Goal: Task Accomplishment & Management: Use online tool/utility

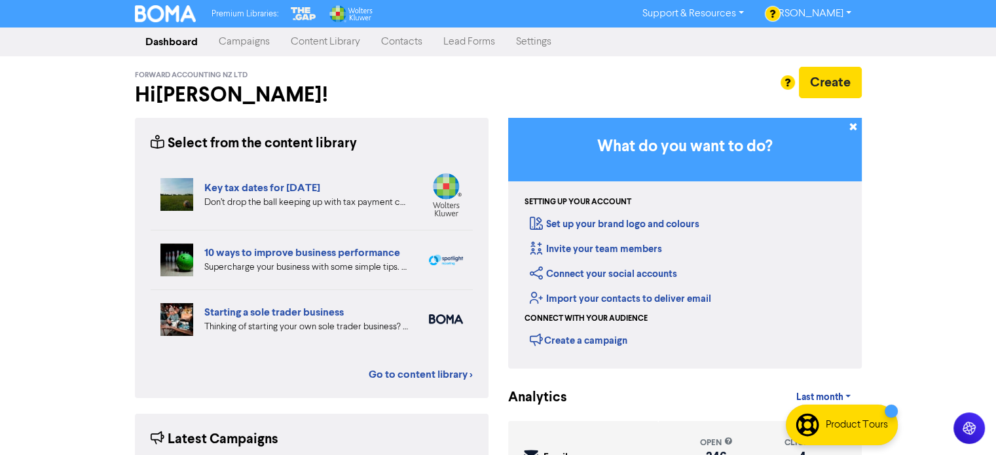
click at [329, 43] on link "Content Library" at bounding box center [325, 42] width 90 height 26
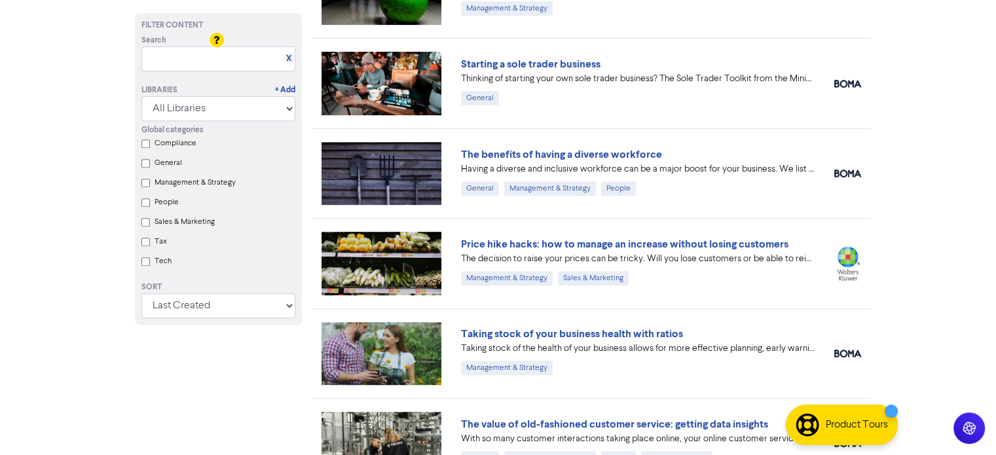
scroll to position [524, 0]
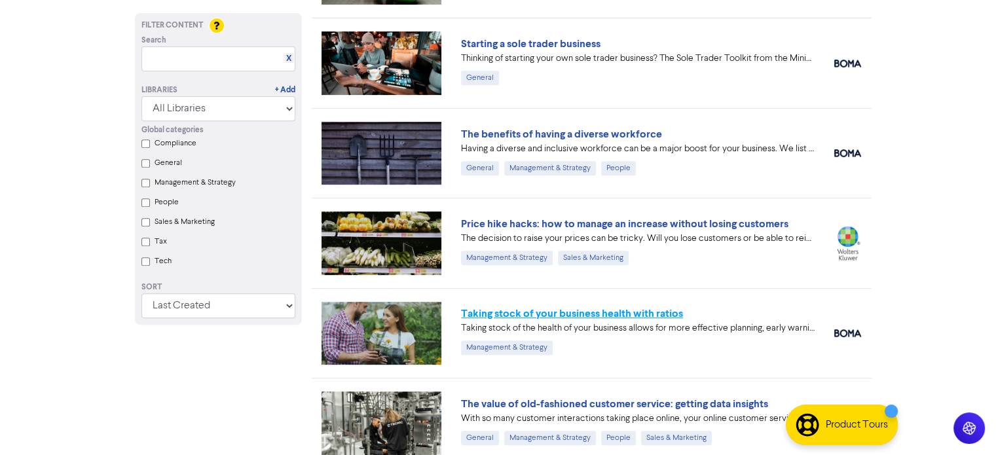
click at [528, 314] on link "Taking stock of your business health with ratios" at bounding box center [572, 313] width 222 height 13
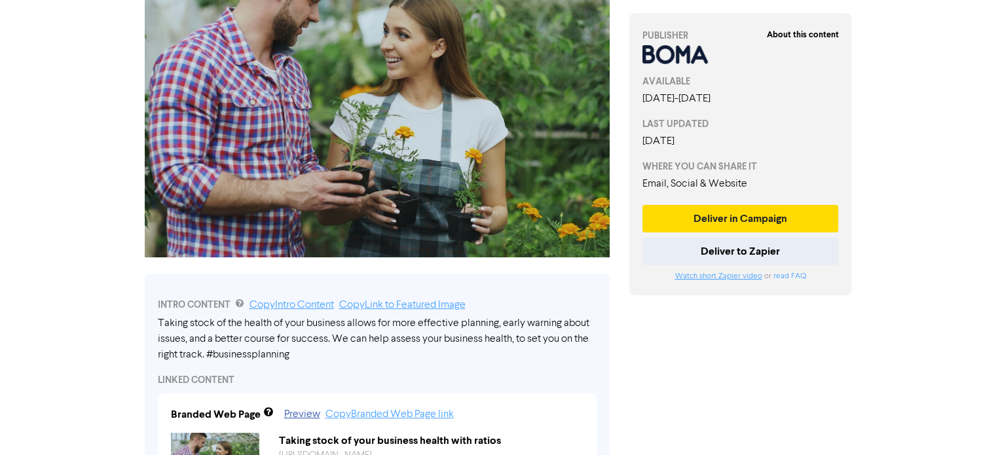
scroll to position [327, 0]
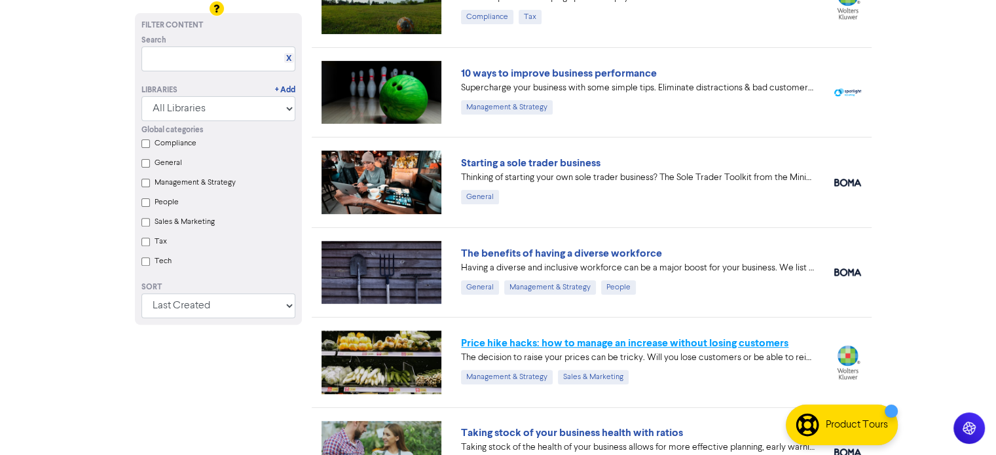
scroll to position [386, 0]
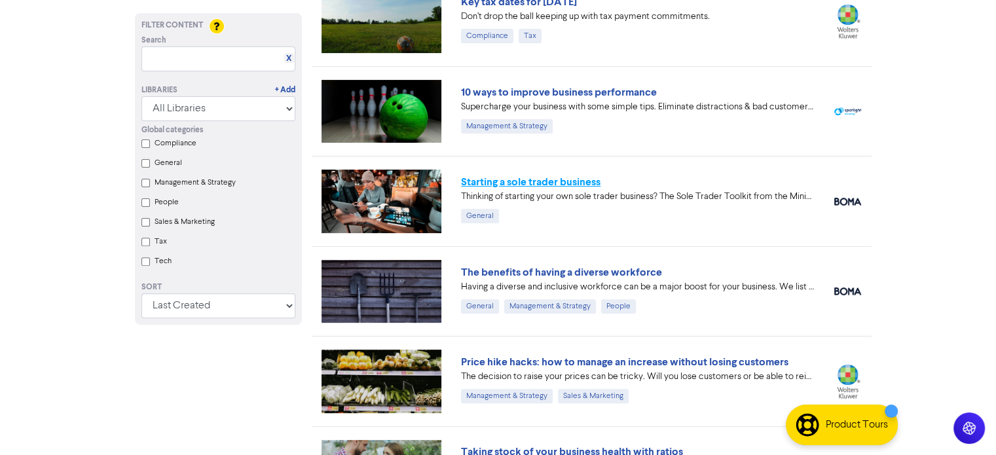
click at [519, 184] on link "Starting a sole trader business" at bounding box center [530, 181] width 139 height 13
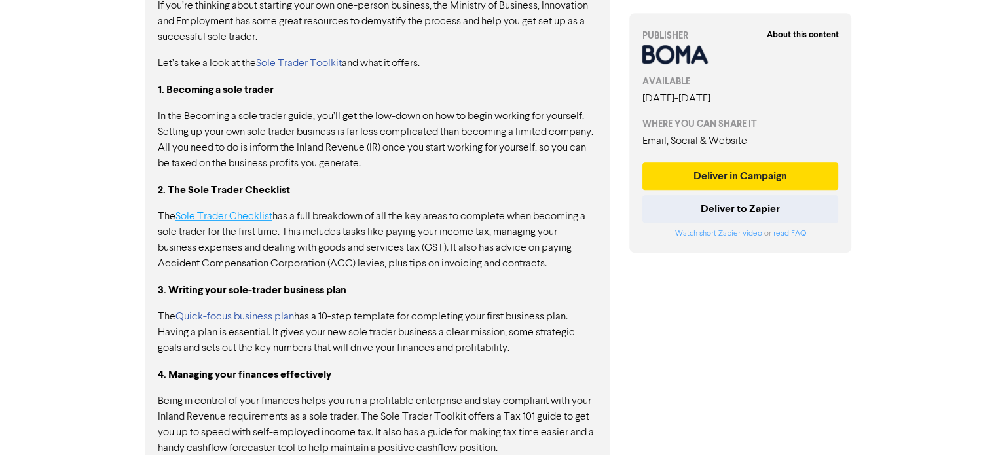
scroll to position [754, 0]
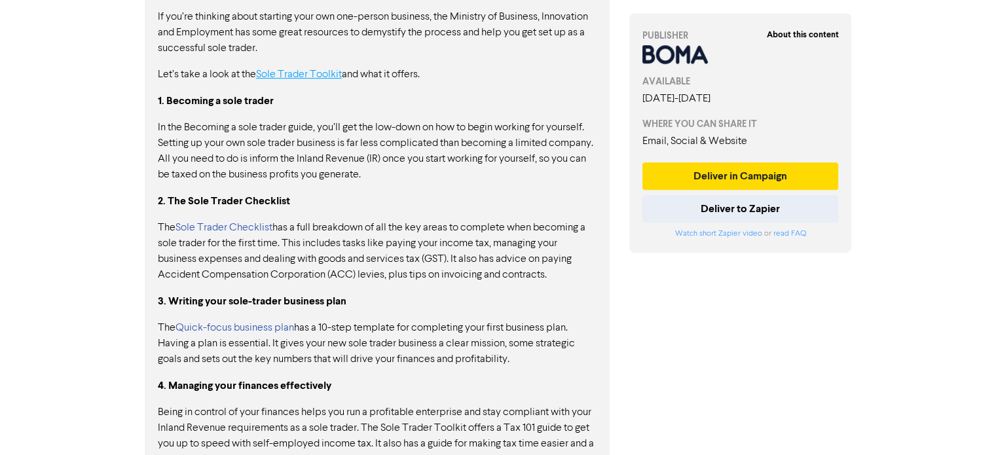
click at [304, 77] on link "Sole Trader Toolkit" at bounding box center [299, 74] width 86 height 10
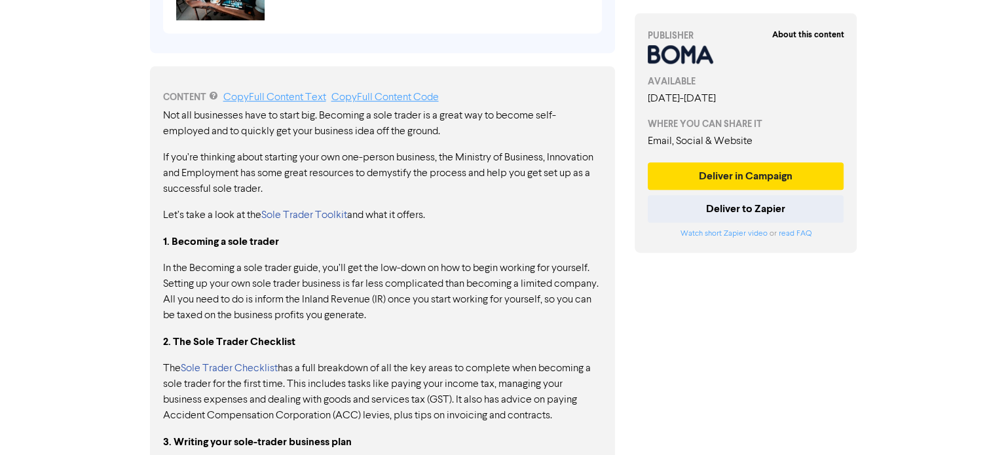
scroll to position [557, 0]
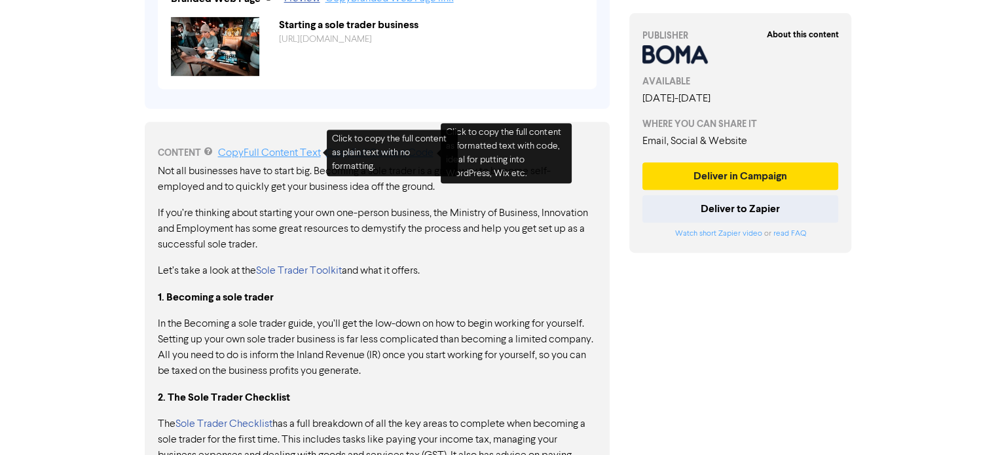
click at [301, 152] on link "Copy Full Content Text" at bounding box center [269, 153] width 103 height 10
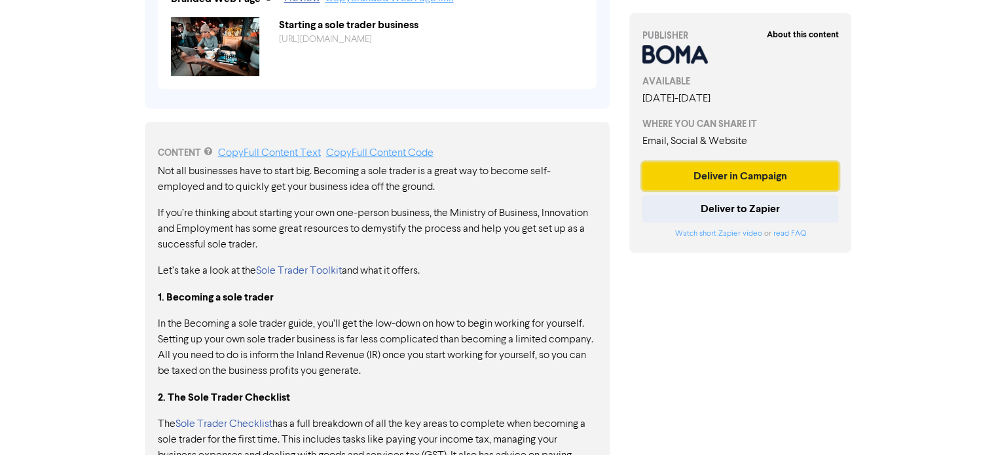
click at [715, 190] on button "Deliver in Campaign" at bounding box center [740, 176] width 196 height 28
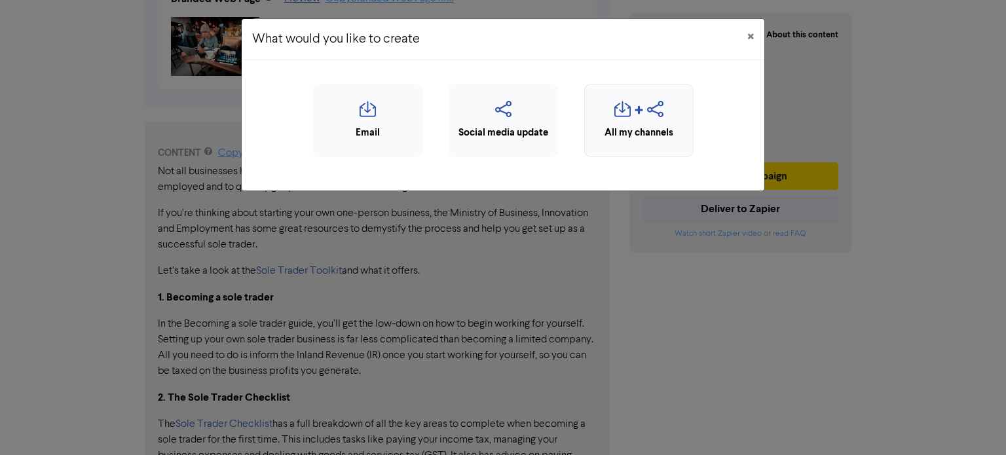
click at [636, 122] on div "button" at bounding box center [638, 113] width 95 height 25
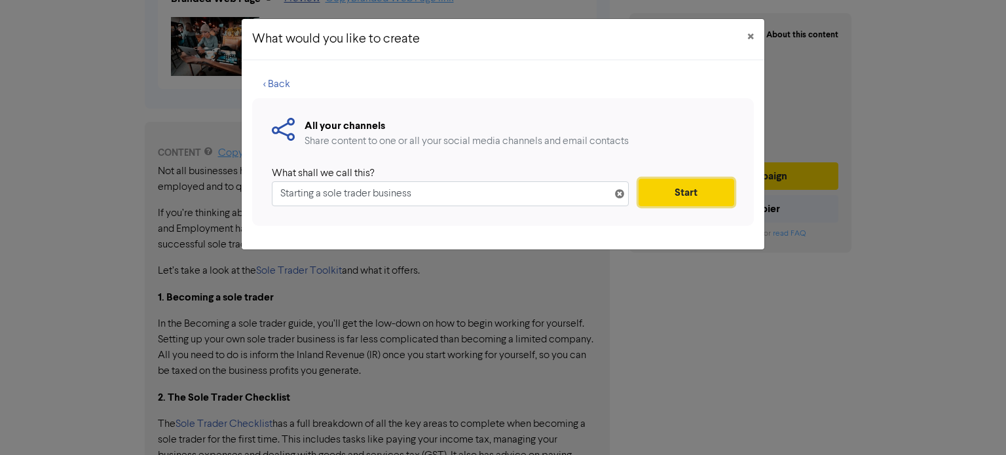
click at [668, 193] on button "Start" at bounding box center [686, 193] width 96 height 28
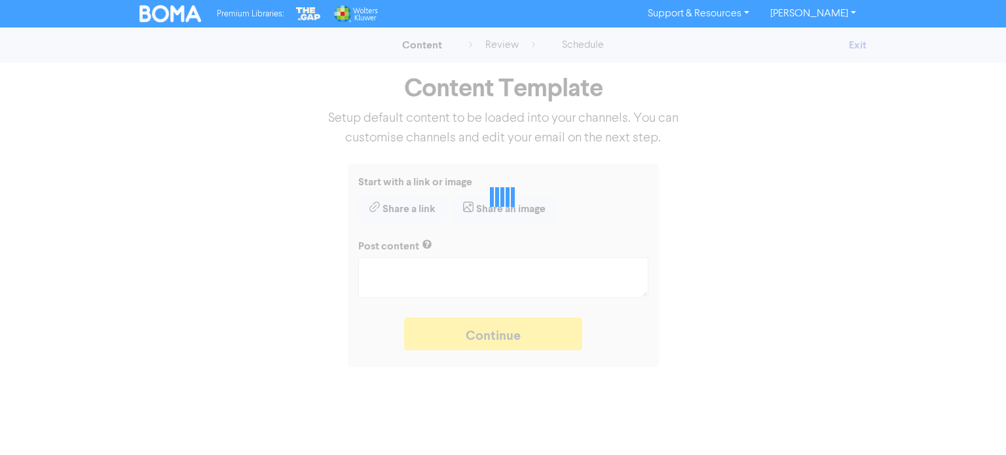
type textarea "x"
type textarea "Thinking of starting your own sole trader business? The Sole Trader Toolkit fro…"
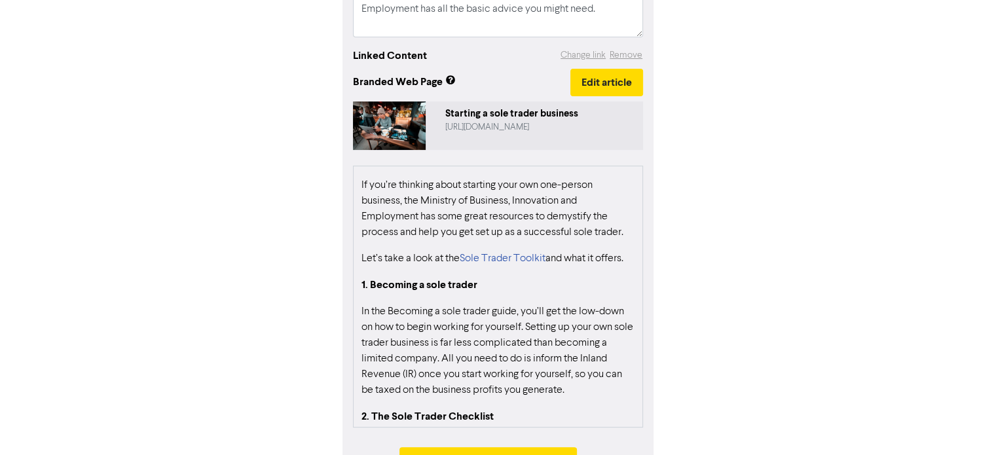
scroll to position [131, 0]
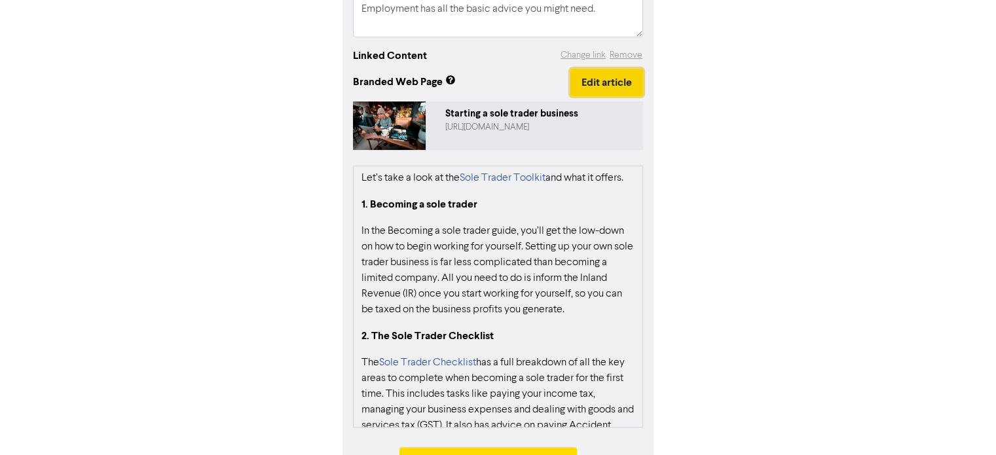
click at [627, 83] on button "Edit article" at bounding box center [606, 83] width 73 height 28
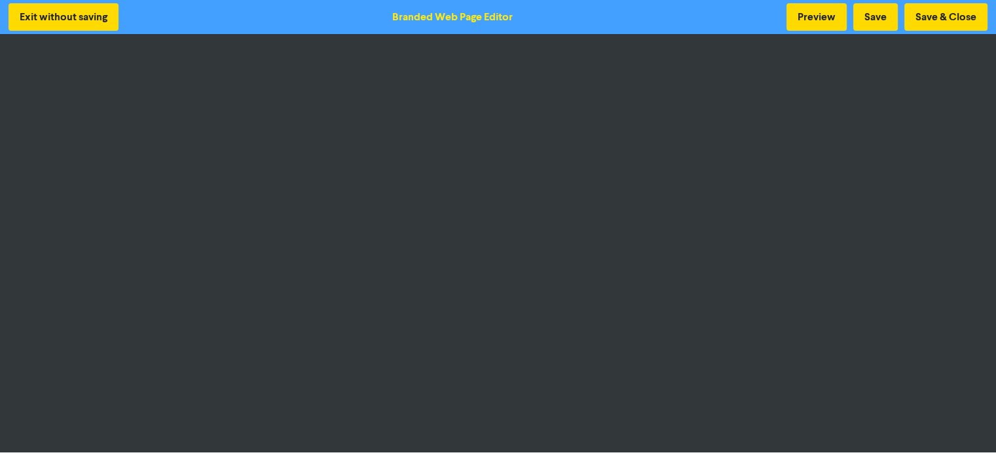
scroll to position [1, 0]
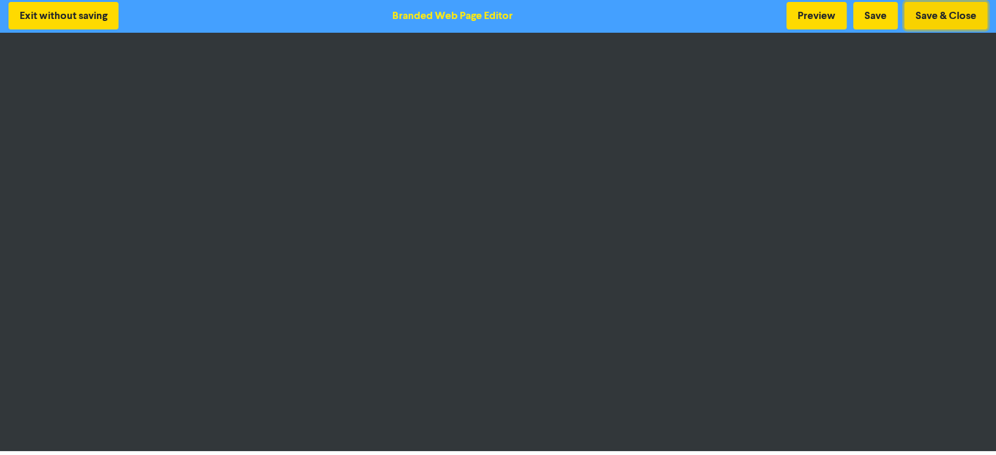
click at [948, 16] on button "Save & Close" at bounding box center [945, 16] width 83 height 28
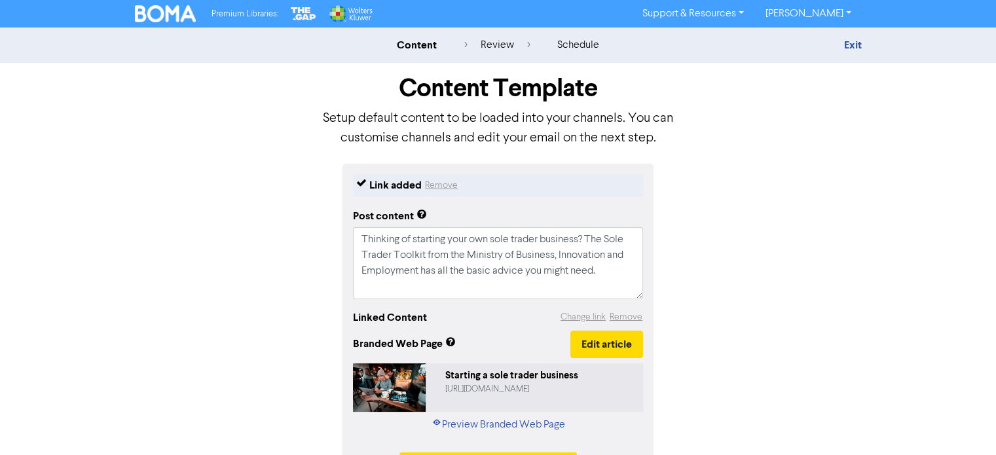
scroll to position [47, 0]
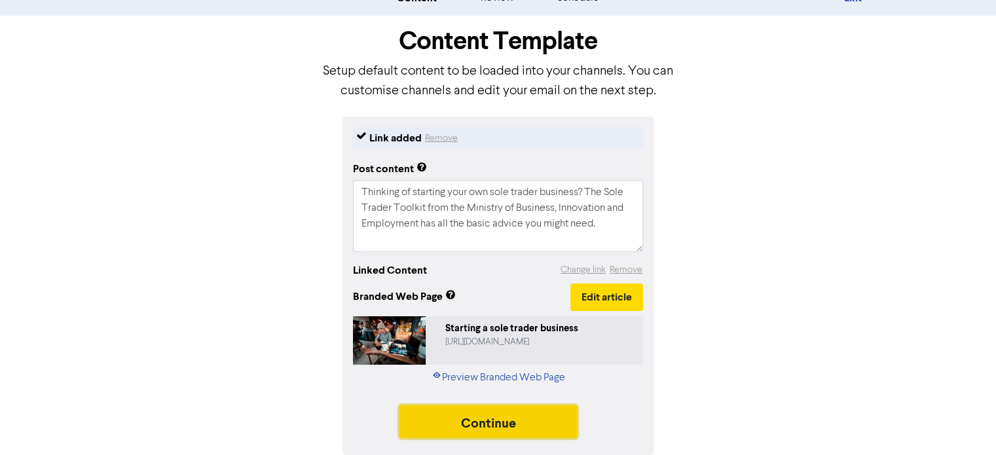
click at [476, 425] on button "Continue" at bounding box center [488, 421] width 178 height 33
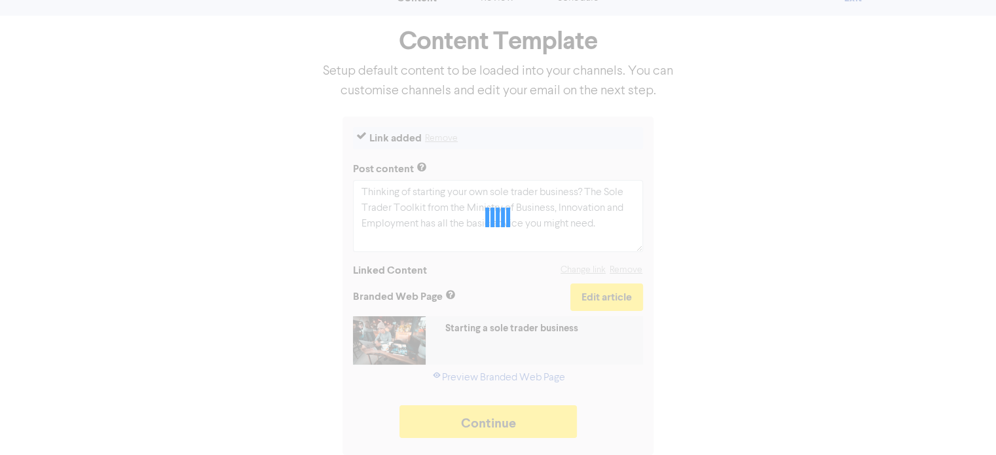
type textarea "x"
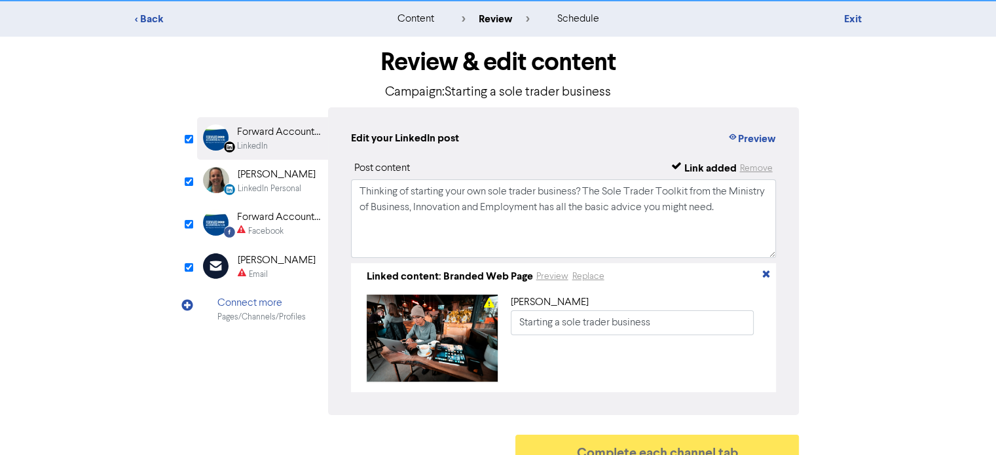
scroll to position [50, 0]
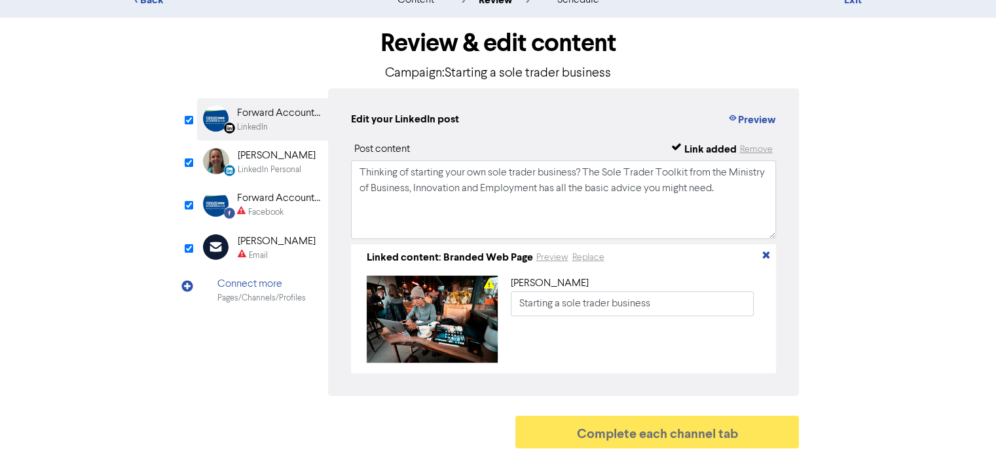
click at [259, 206] on div "Facebook" at bounding box center [265, 212] width 35 height 12
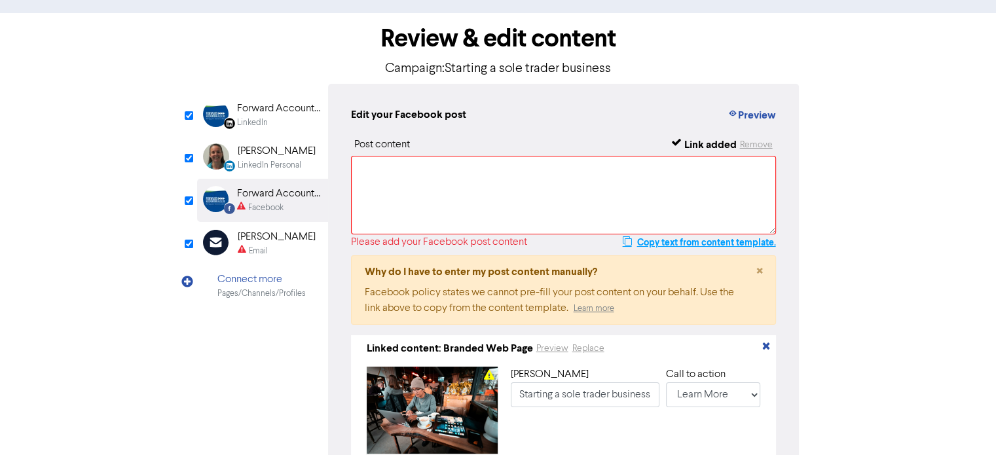
click at [672, 240] on button "Copy text from content template." at bounding box center [698, 242] width 155 height 16
click at [521, 182] on textarea at bounding box center [564, 195] width 426 height 79
paste textarea "Thinking of starting your own sole trader business? The Sole Trader Toolkit fro…"
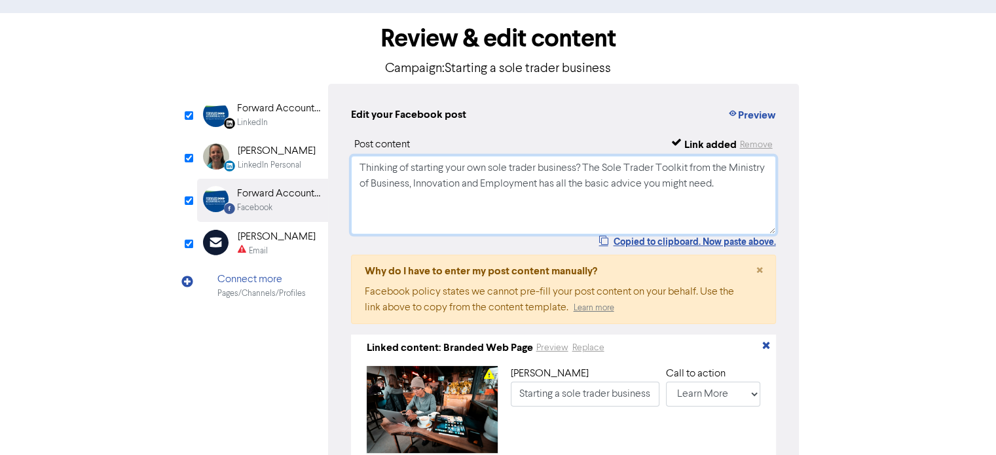
type textarea "Thinking of starting your own sole trader business? The Sole Trader Toolkit fro…"
click at [259, 243] on div "[PERSON_NAME]" at bounding box center [277, 237] width 78 height 16
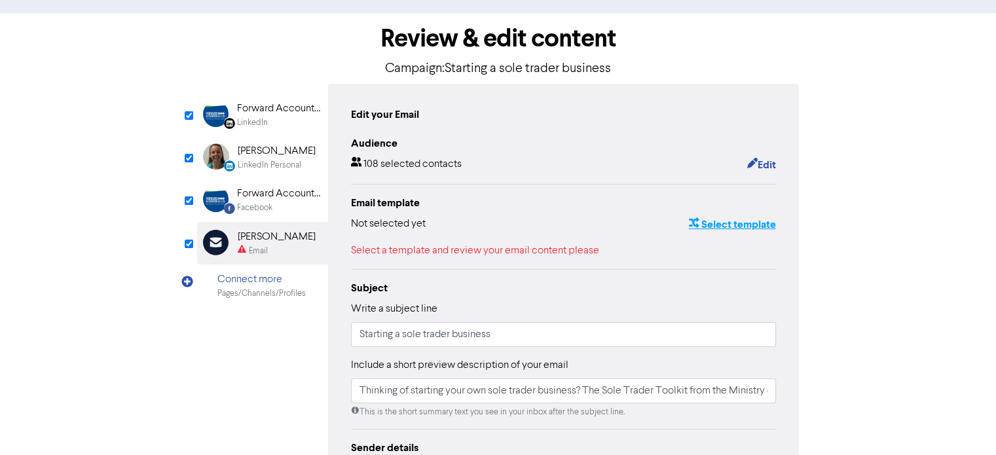
click at [728, 224] on button "Select template" at bounding box center [732, 224] width 88 height 17
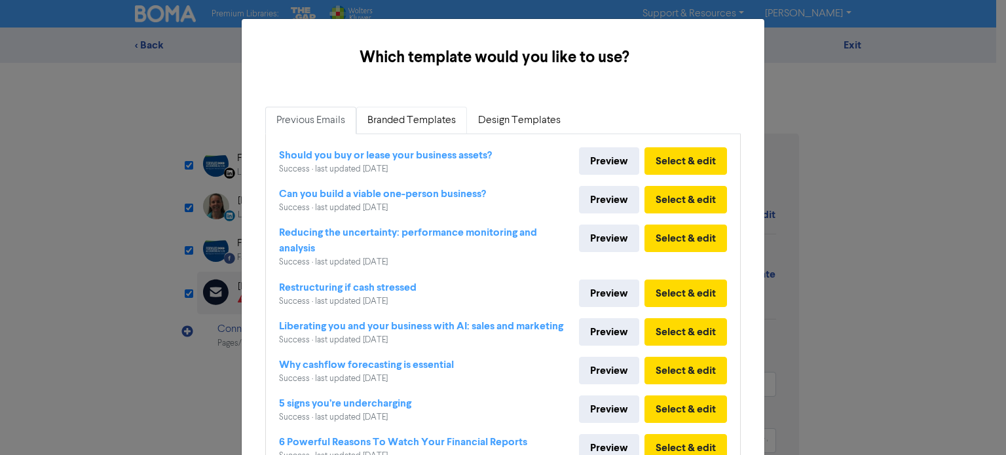
click at [397, 122] on link "Branded Templates" at bounding box center [411, 121] width 111 height 28
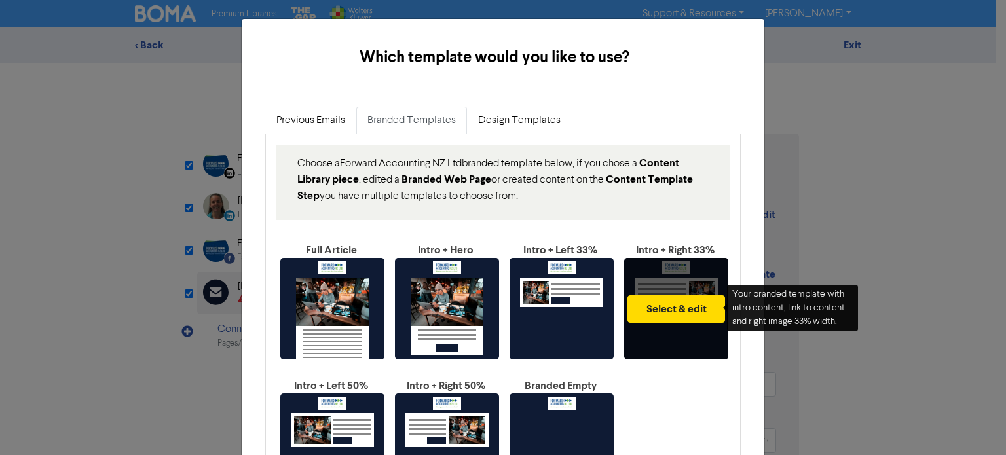
click at [663, 285] on div "Select & edit" at bounding box center [676, 308] width 104 height 101
click at [686, 314] on button "Select & edit" at bounding box center [676, 309] width 98 height 28
type input "Thinking of starting your own sole trader business? The Sole Trader Toolkit fro…"
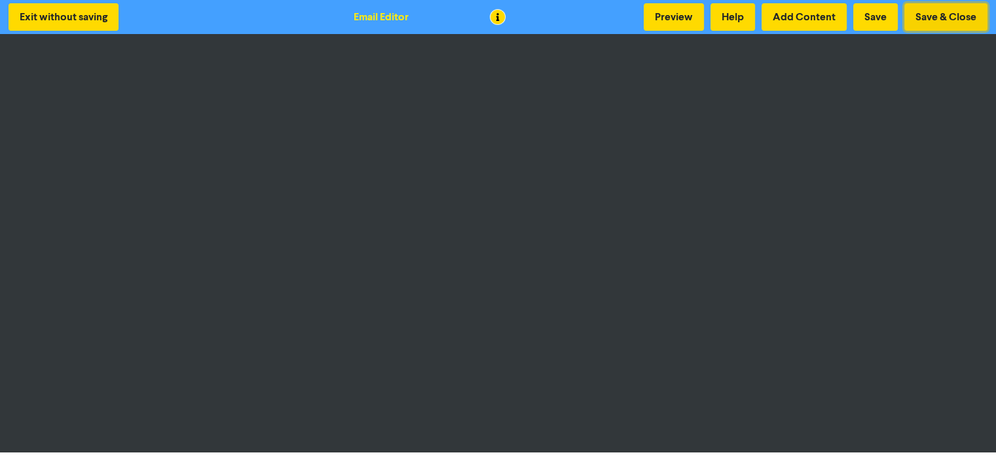
drag, startPoint x: 961, startPoint y: 57, endPoint x: 937, endPoint y: 16, distance: 47.8
click at [937, 16] on button "Save & Close" at bounding box center [945, 17] width 83 height 28
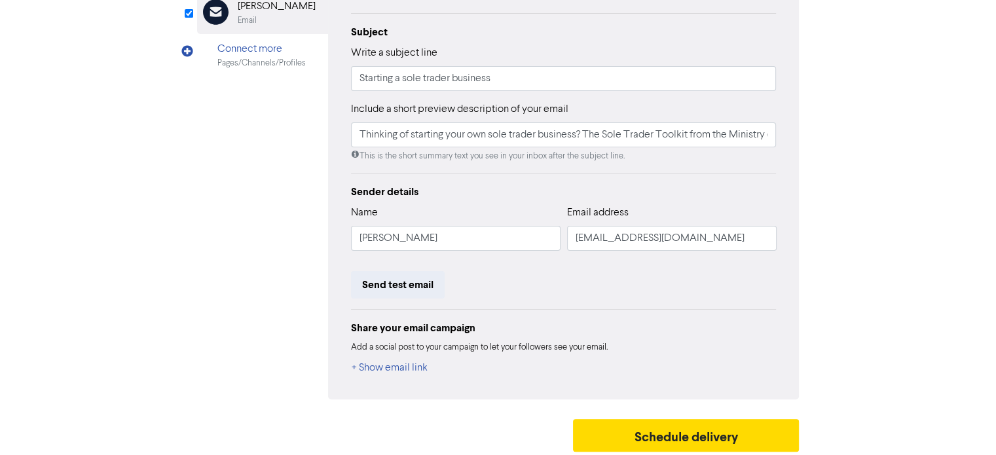
scroll to position [283, 0]
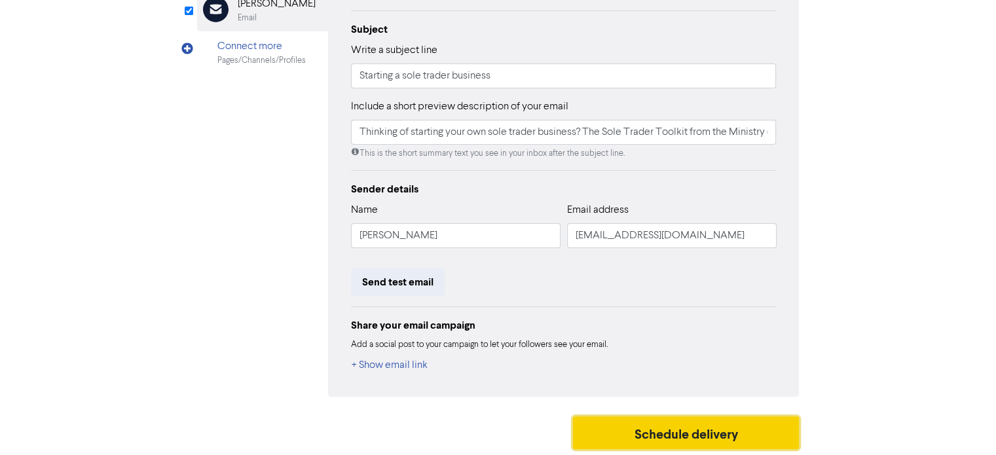
click at [675, 435] on button "Schedule delivery" at bounding box center [686, 432] width 227 height 33
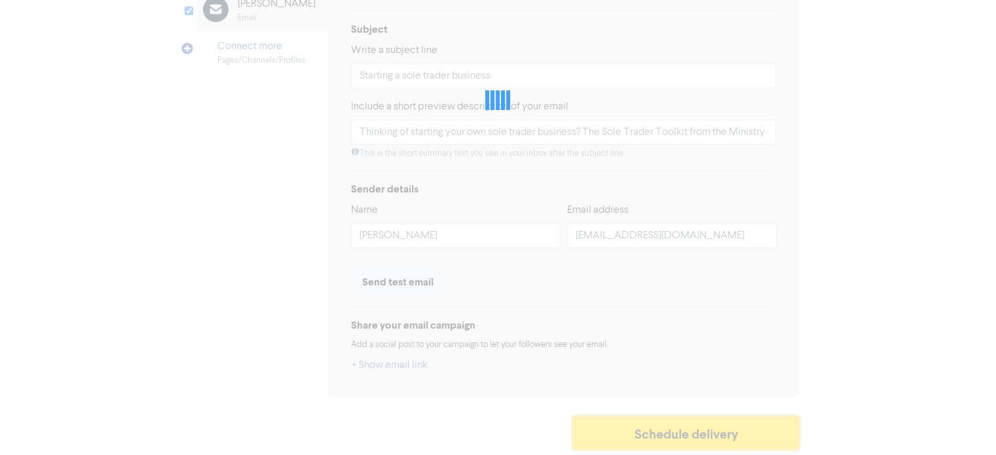
type input "Thinking of starting your own sole trader business? The Sole Trader Toolkit fro…"
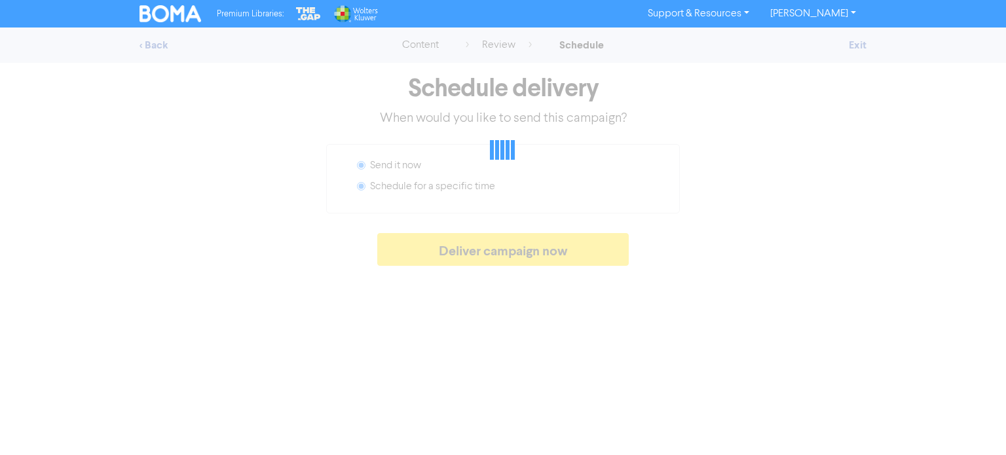
radio input "false"
radio input "true"
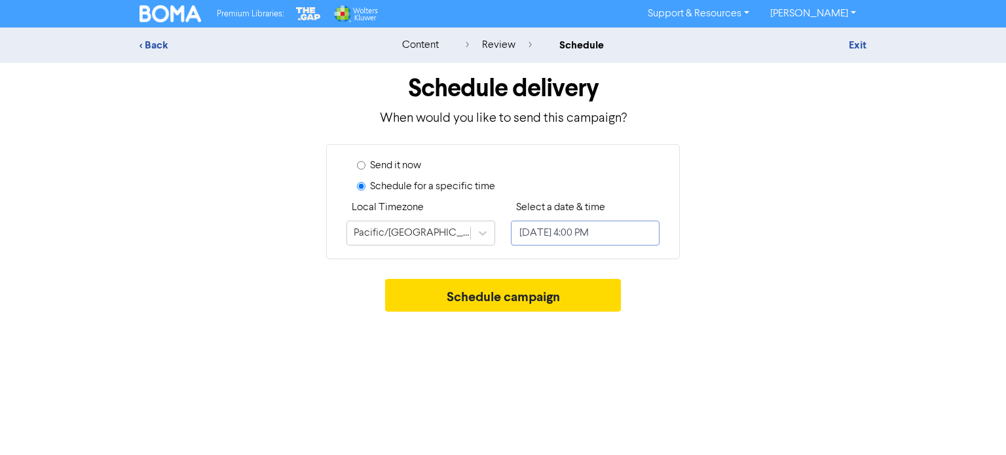
click at [644, 236] on input "[DATE] 4:00 PM" at bounding box center [585, 233] width 149 height 25
select select "9"
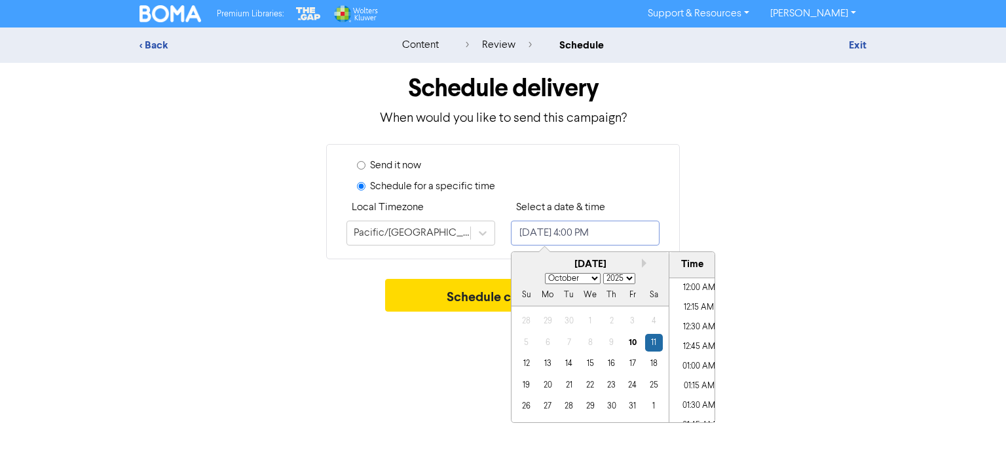
scroll to position [1194, 0]
click at [569, 369] on div "14" at bounding box center [569, 364] width 18 height 18
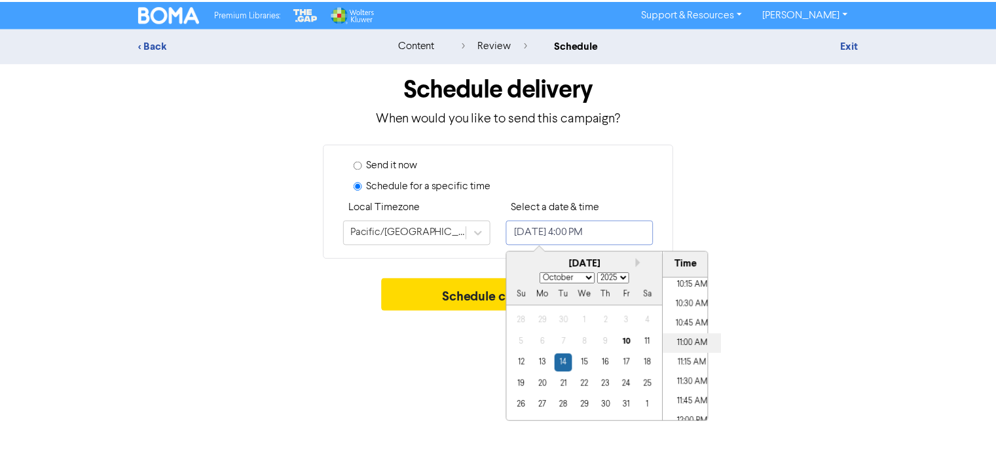
scroll to position [801, 0]
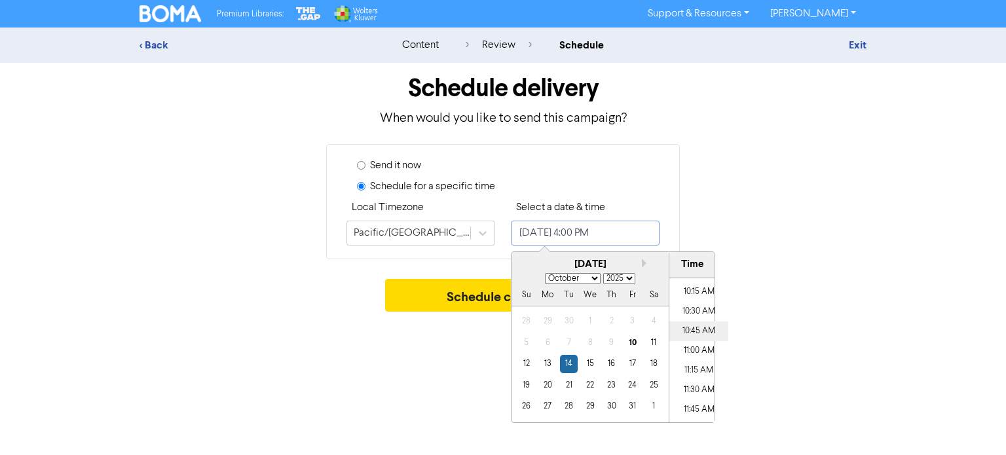
click at [682, 327] on li "10:45 AM" at bounding box center [698, 331] width 59 height 20
type input "[DATE] 10:45 AM"
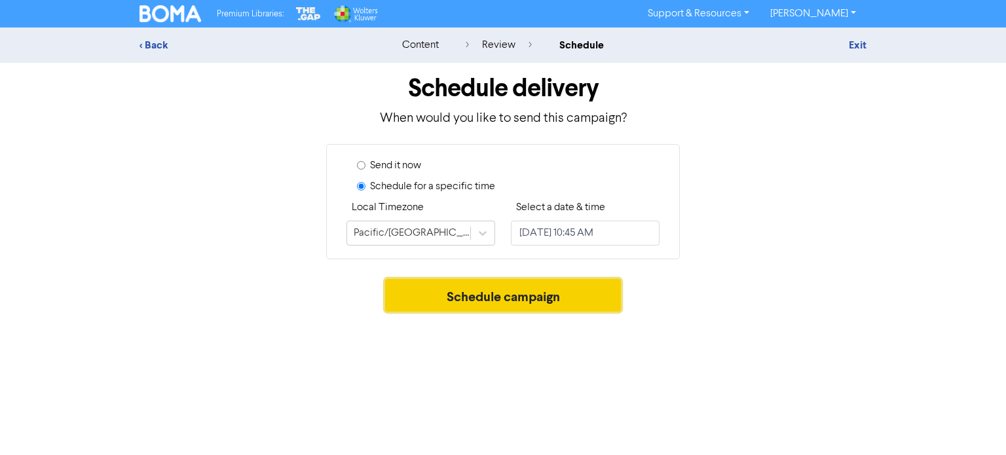
click at [455, 295] on button "Schedule campaign" at bounding box center [503, 295] width 236 height 33
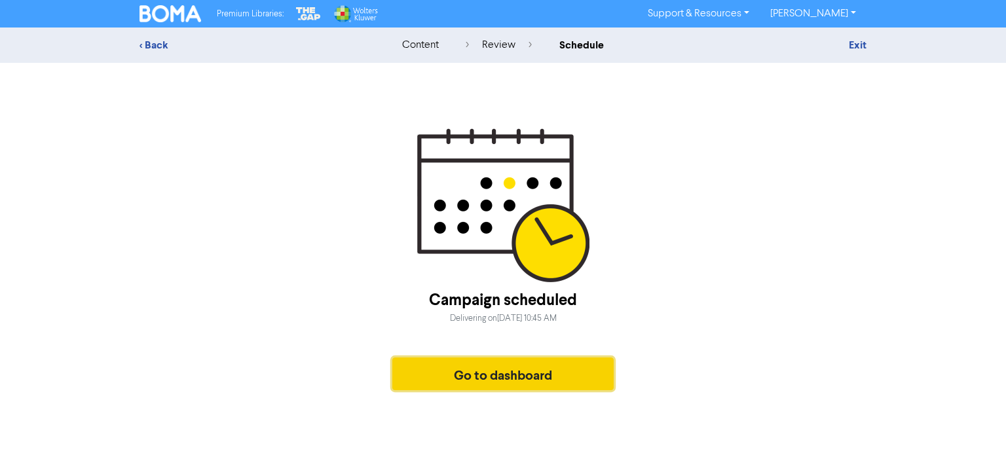
click at [485, 375] on button "Go to dashboard" at bounding box center [502, 374] width 221 height 33
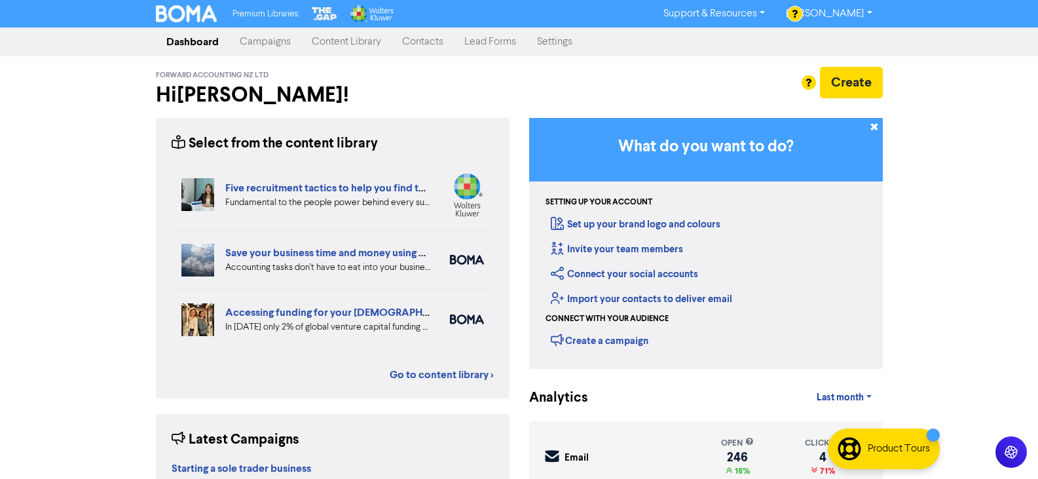
click at [344, 41] on link "Content Library" at bounding box center [346, 42] width 90 height 26
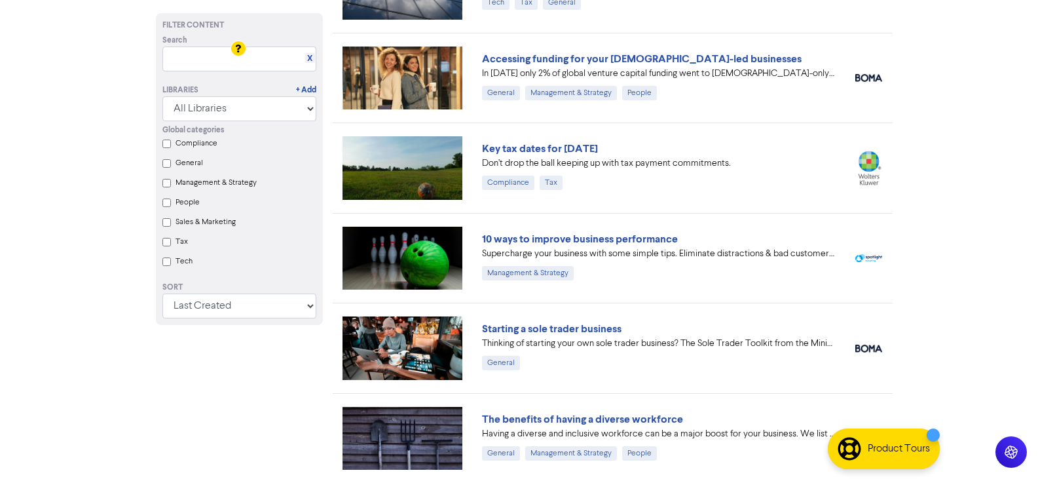
scroll to position [262, 0]
